Goal: Navigation & Orientation: Find specific page/section

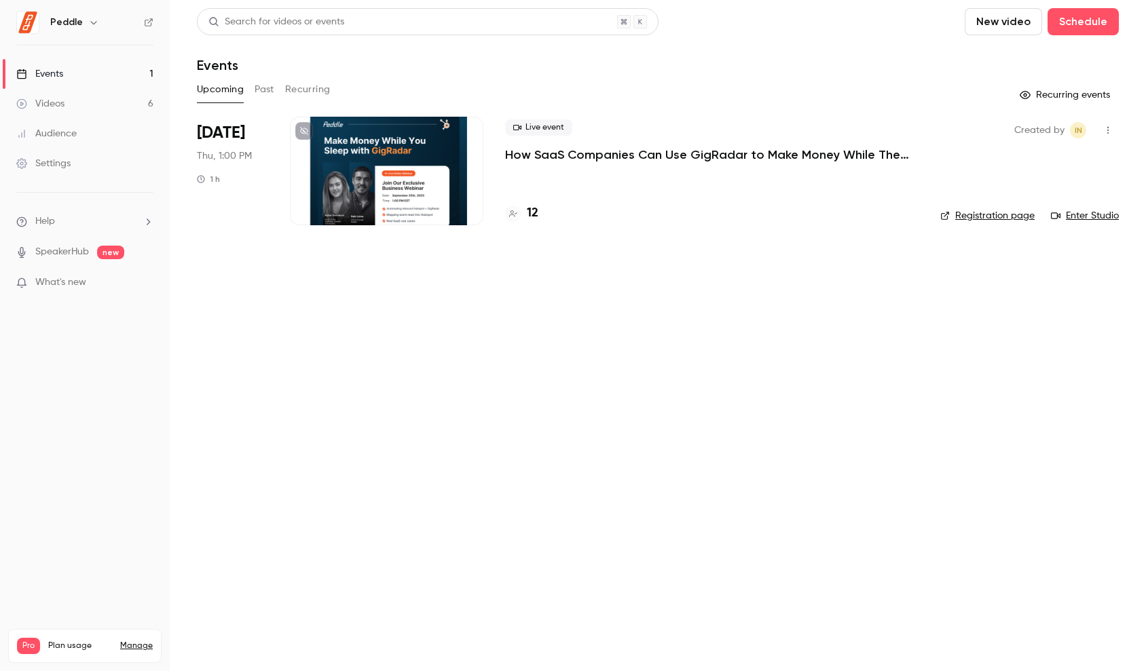
click at [73, 135] on div "Audience" at bounding box center [46, 134] width 60 height 14
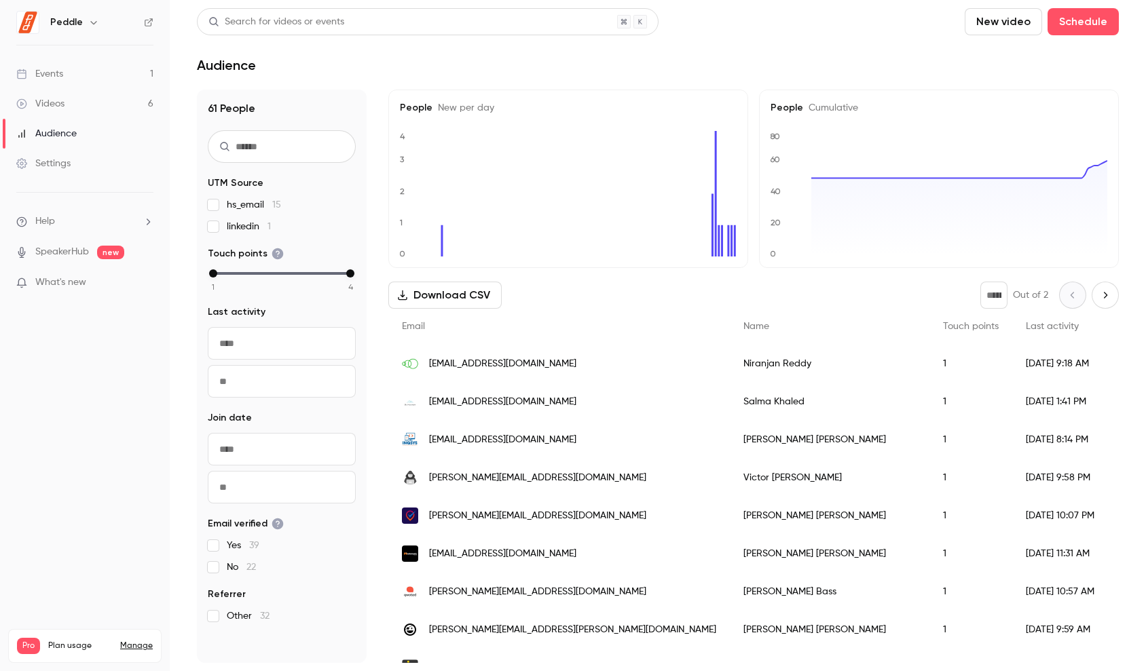
click at [90, 74] on link "Events 1" at bounding box center [85, 74] width 170 height 30
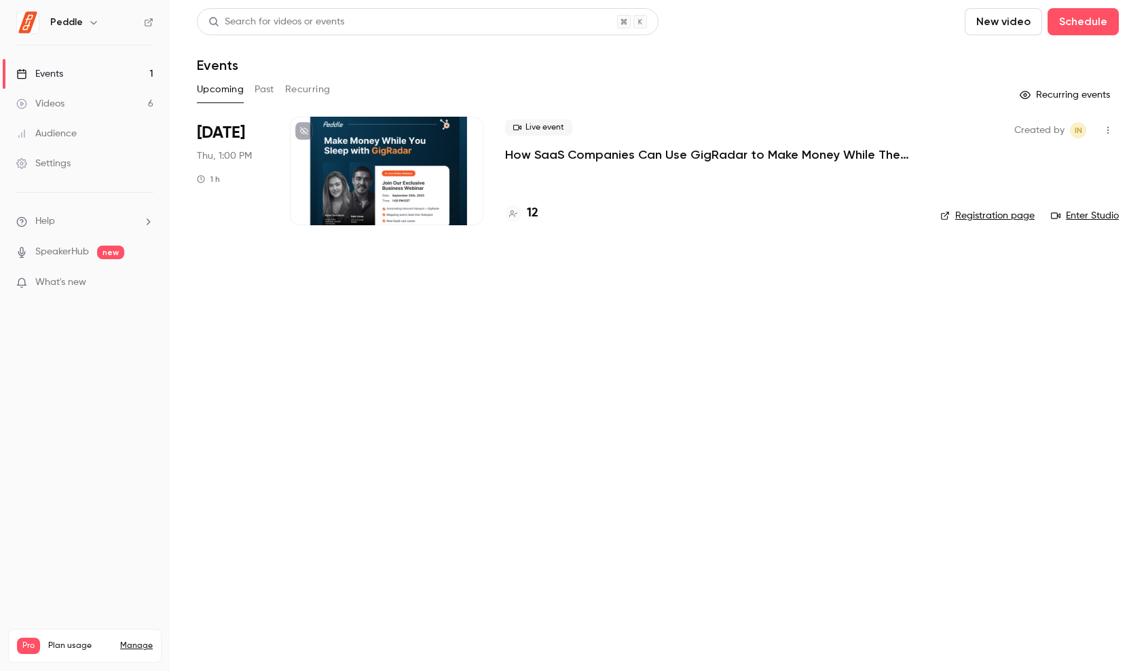
click at [363, 164] on div at bounding box center [386, 171] width 193 height 109
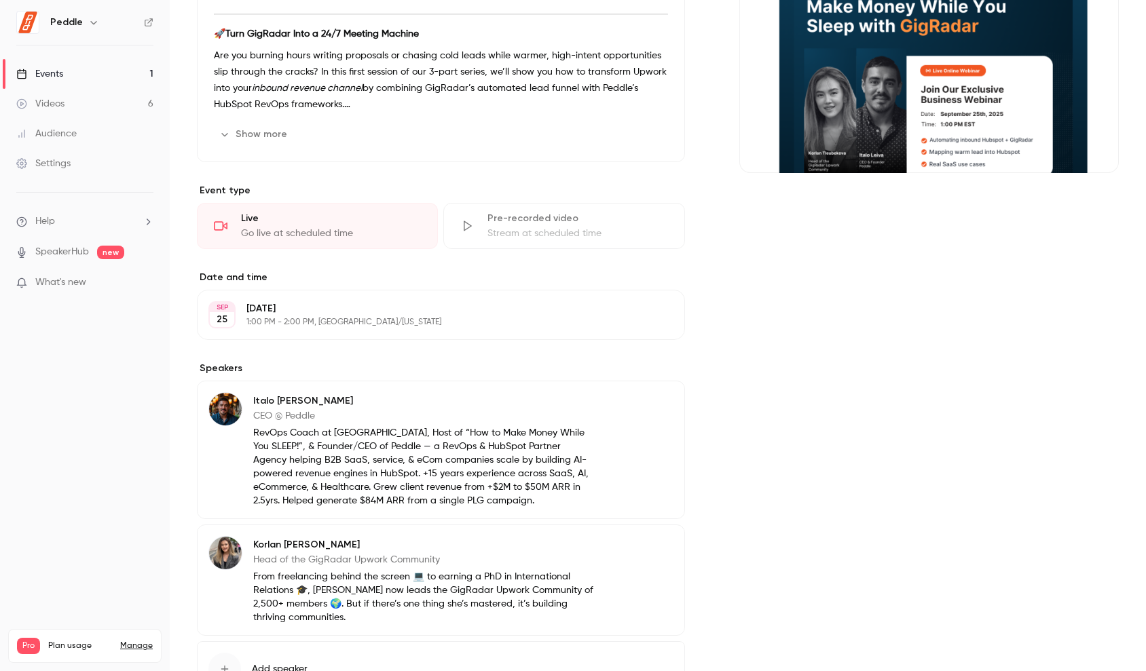
scroll to position [290, 0]
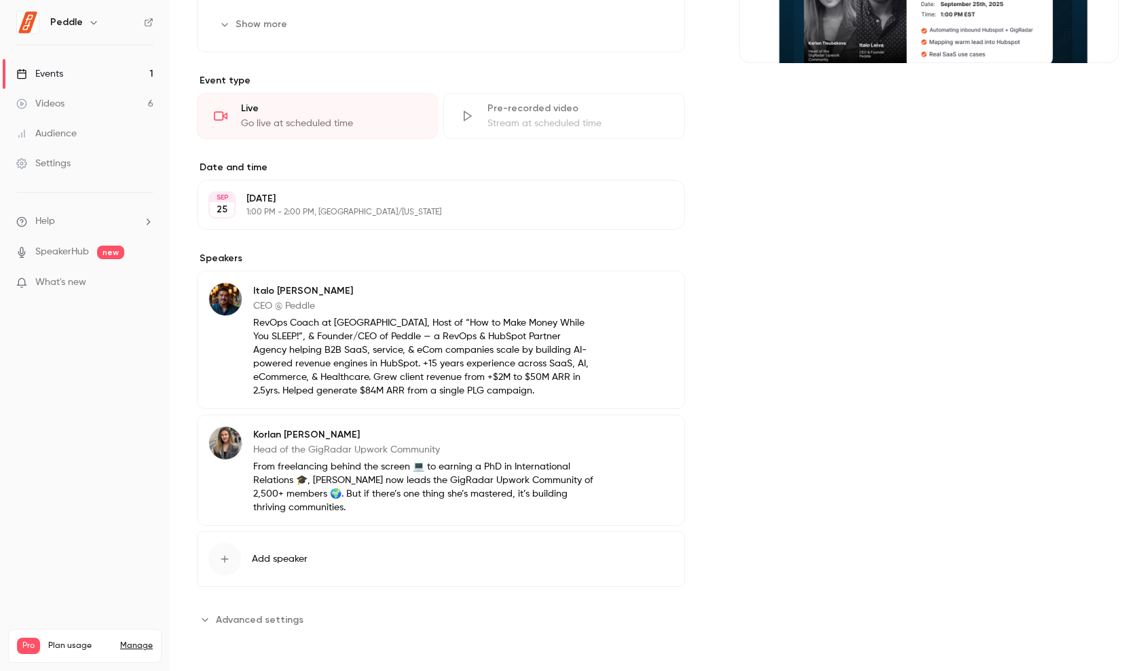
click at [83, 74] on link "Events 1" at bounding box center [85, 74] width 170 height 30
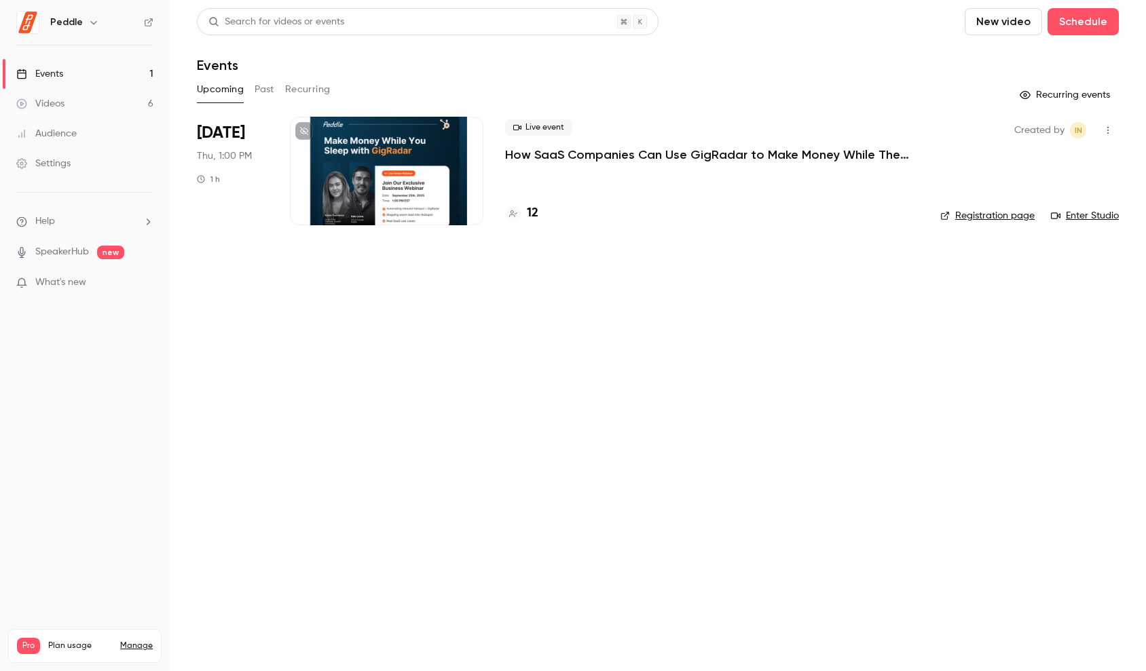
click at [817, 393] on main "Search for videos or events New video Schedule Events Upcoming Past Recurring R…" at bounding box center [658, 335] width 976 height 671
click at [966, 220] on link "Registration page" at bounding box center [987, 216] width 94 height 14
